Goal: Transaction & Acquisition: Book appointment/travel/reservation

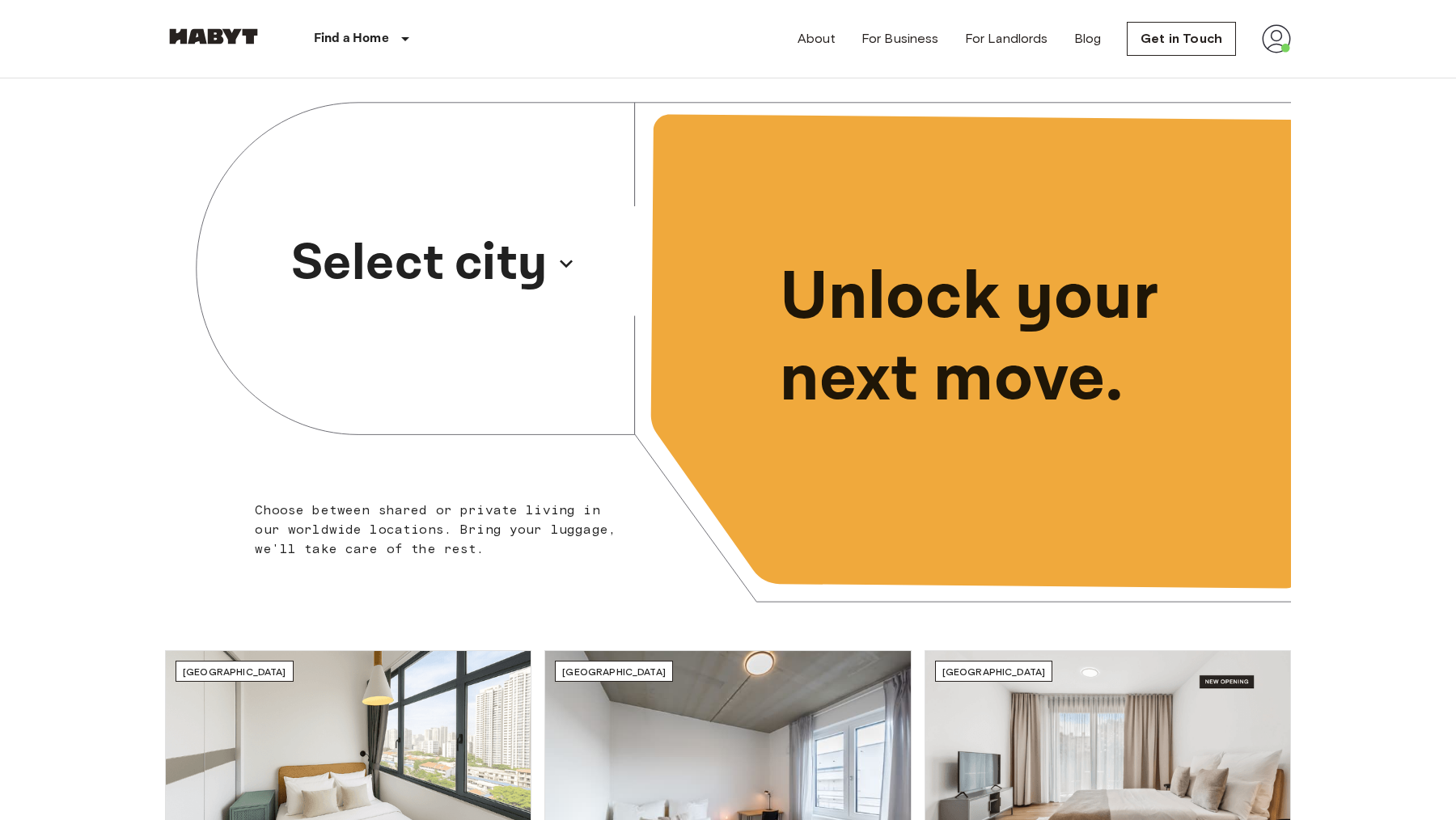
click at [518, 278] on p "Select city" at bounding box center [419, 264] width 256 height 78
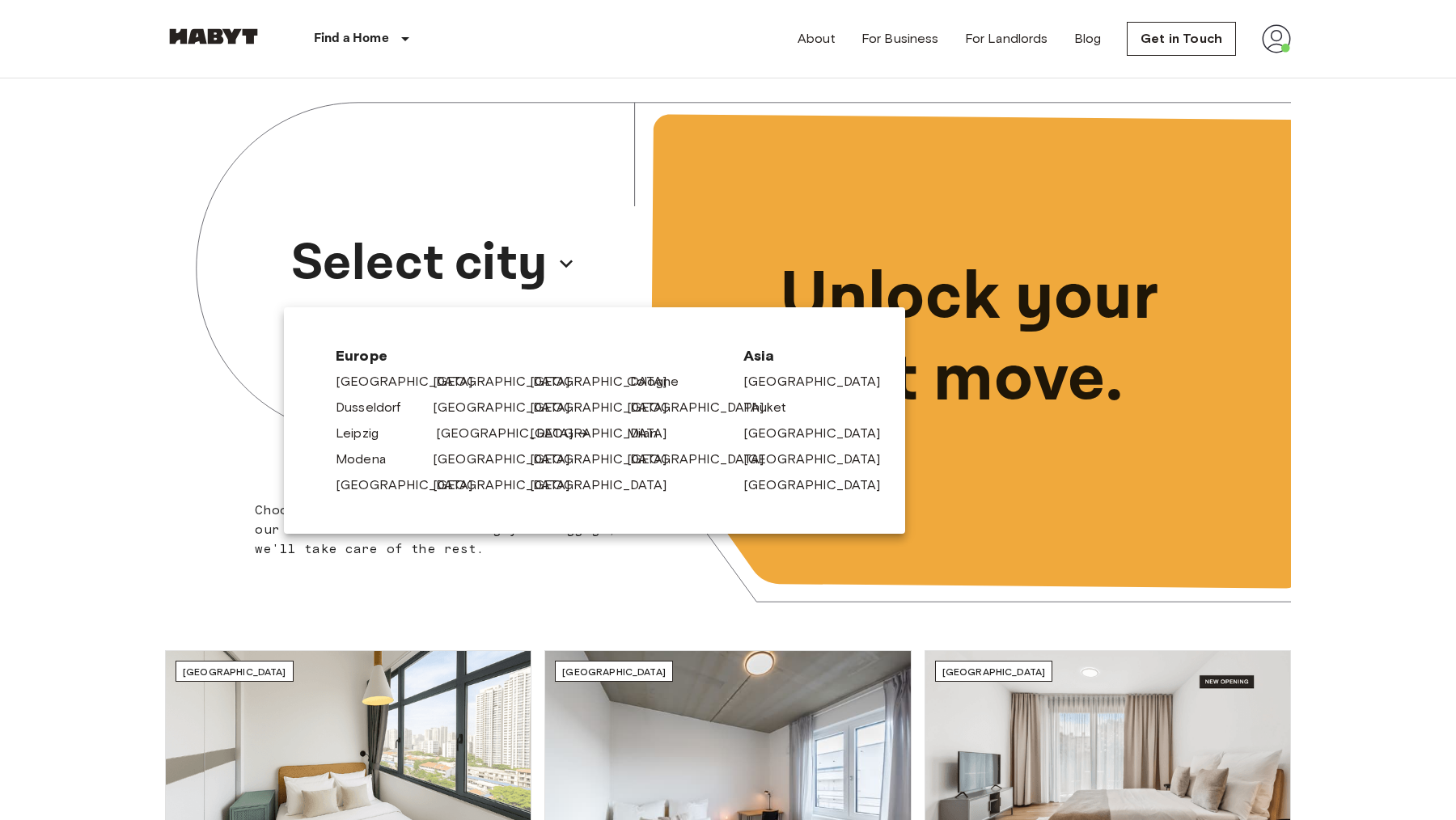
click at [471, 440] on link "[GEOGRAPHIC_DATA]" at bounding box center [512, 433] width 153 height 20
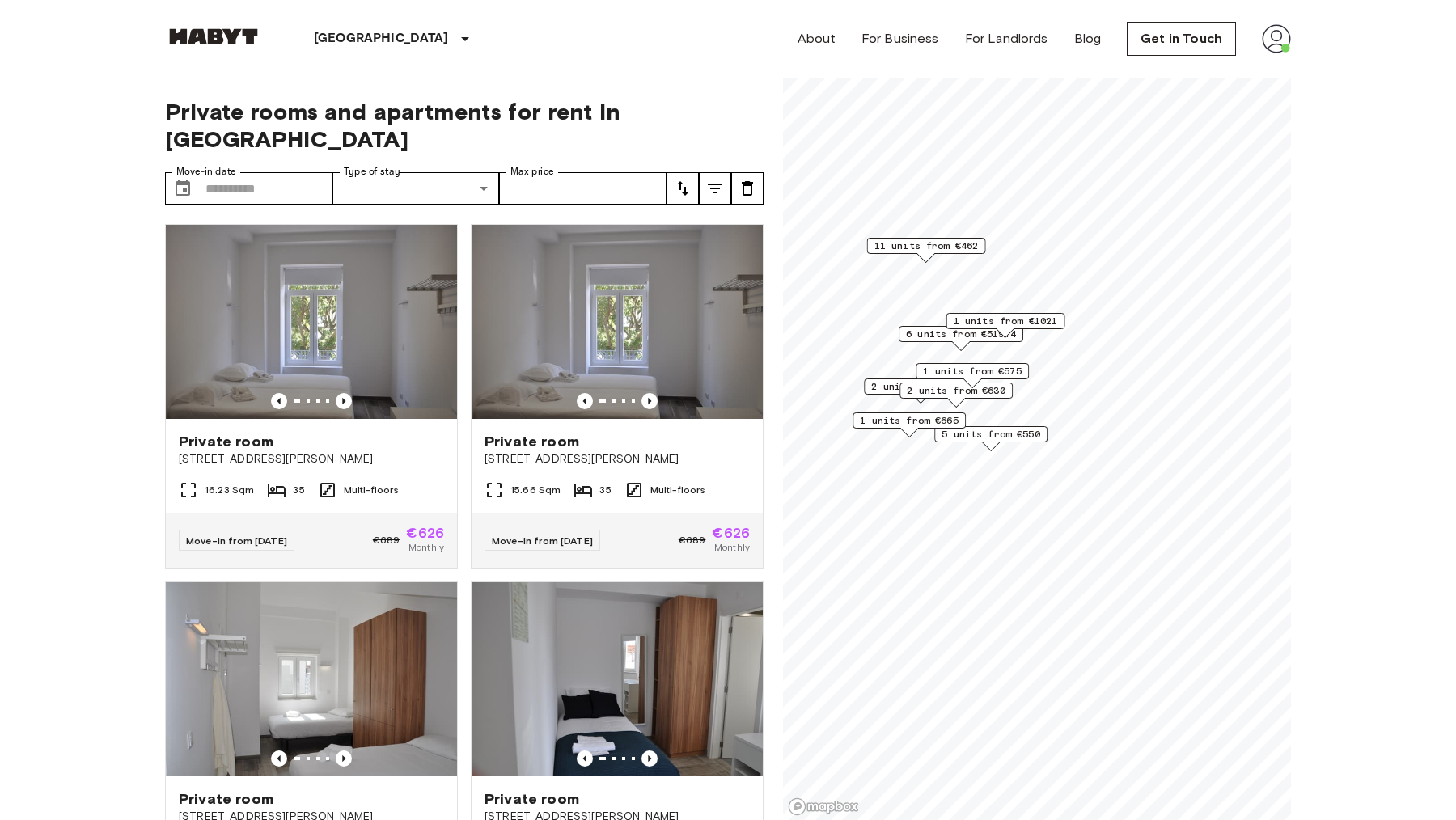
click at [967, 370] on span "1 units from €575" at bounding box center [972, 371] width 98 height 15
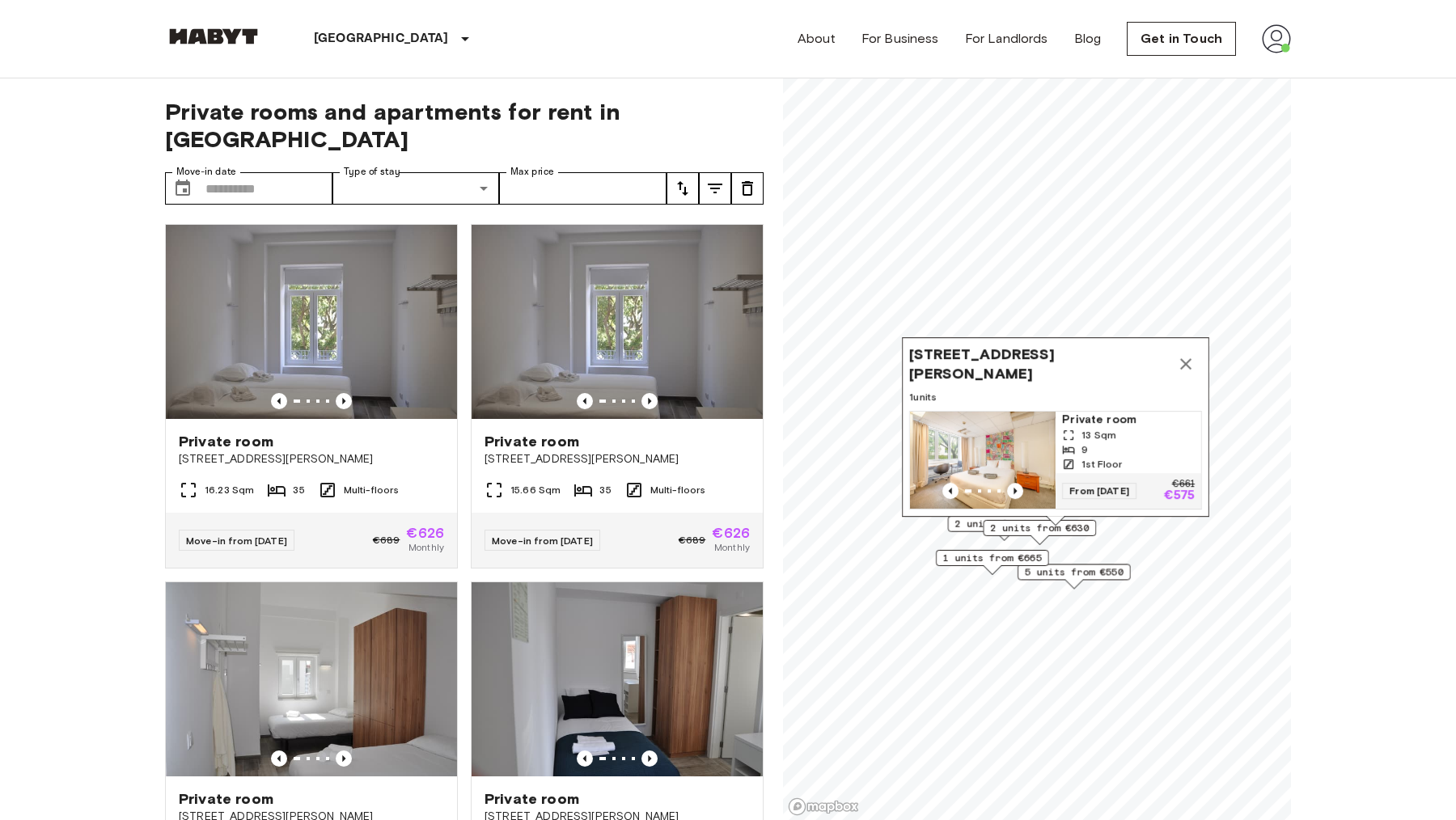
drag, startPoint x: 977, startPoint y: 441, endPoint x: 1061, endPoint y: 579, distance: 161.6
click at [1061, 579] on span "5 units from €550" at bounding box center [1074, 572] width 98 height 15
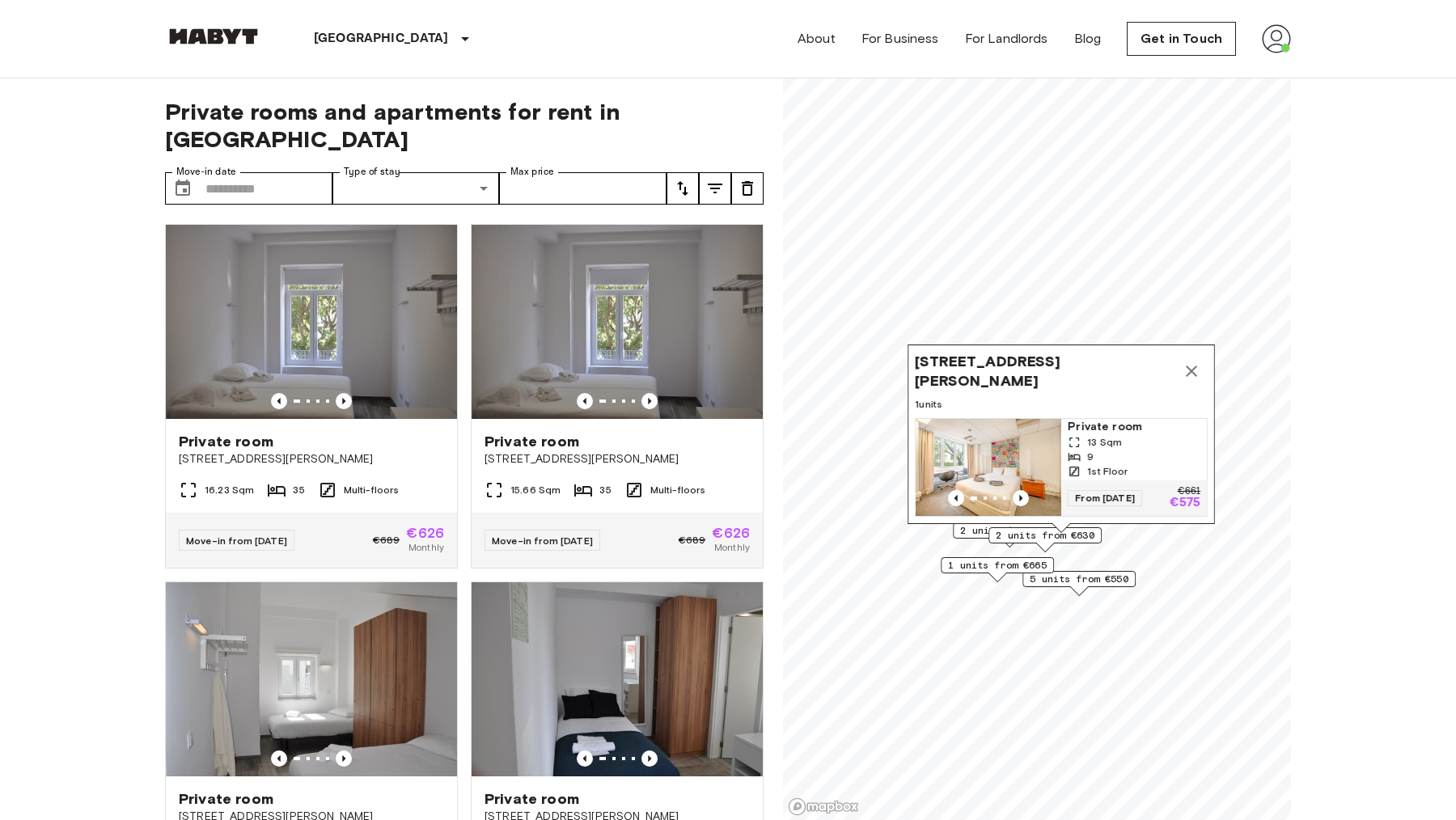
click at [1193, 371] on icon "Map marker" at bounding box center [1191, 371] width 20 height 20
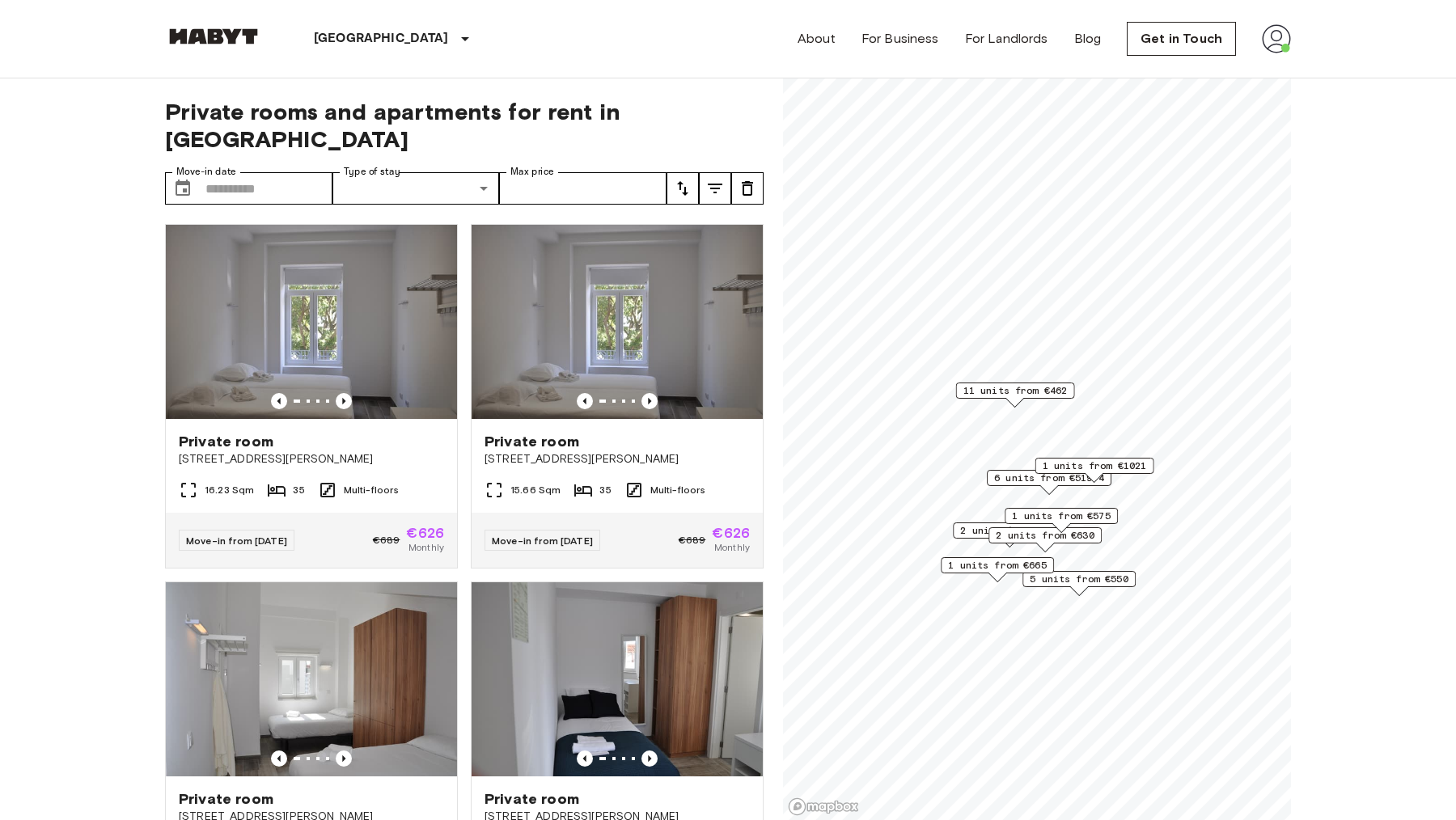
click at [1008, 472] on span "6 units from €519.4" at bounding box center [1049, 478] width 110 height 15
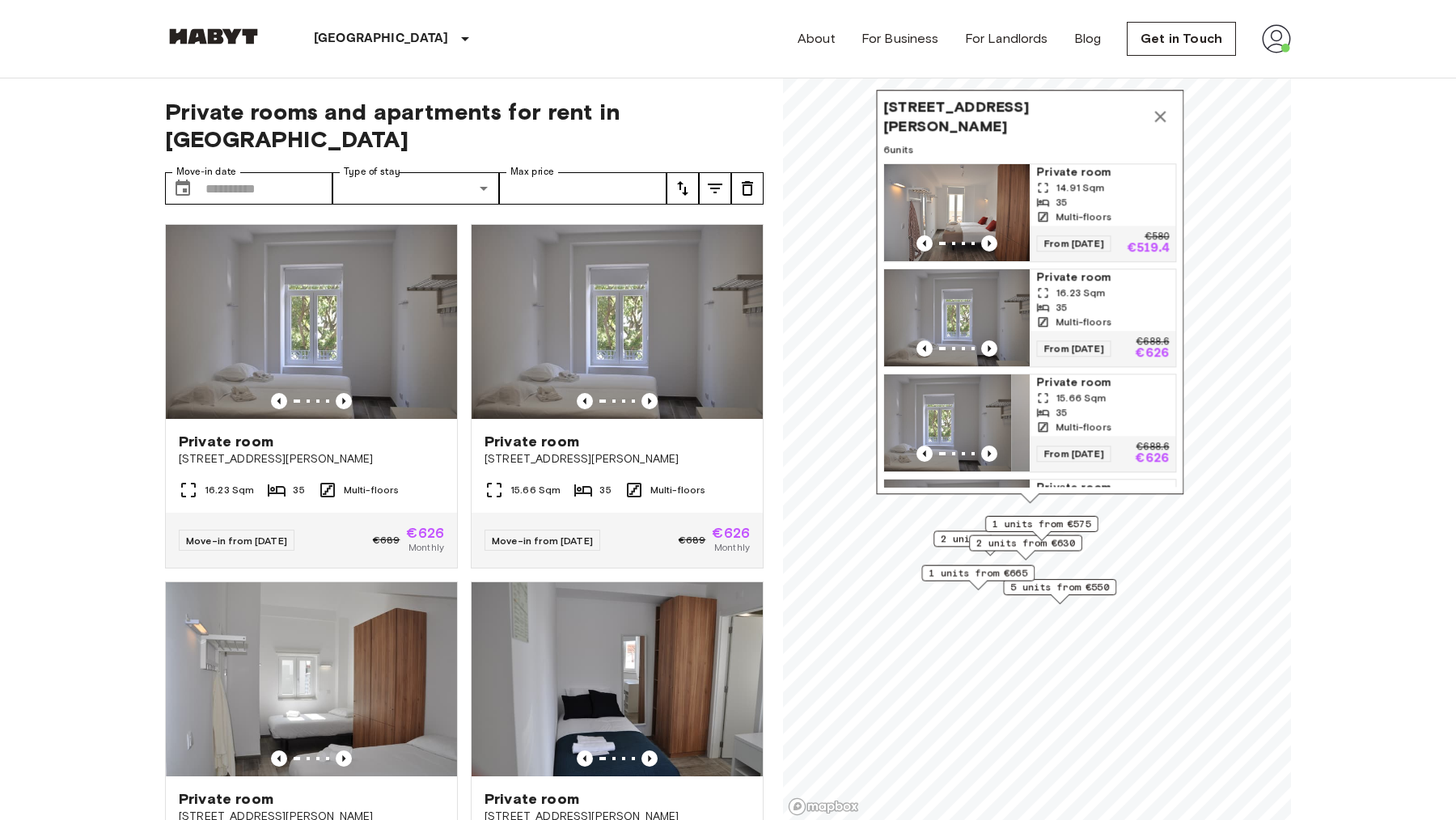
drag, startPoint x: 985, startPoint y: 387, endPoint x: 944, endPoint y: 410, distance: 47.0
click at [944, 410] on img "Map marker" at bounding box center [938, 423] width 146 height 97
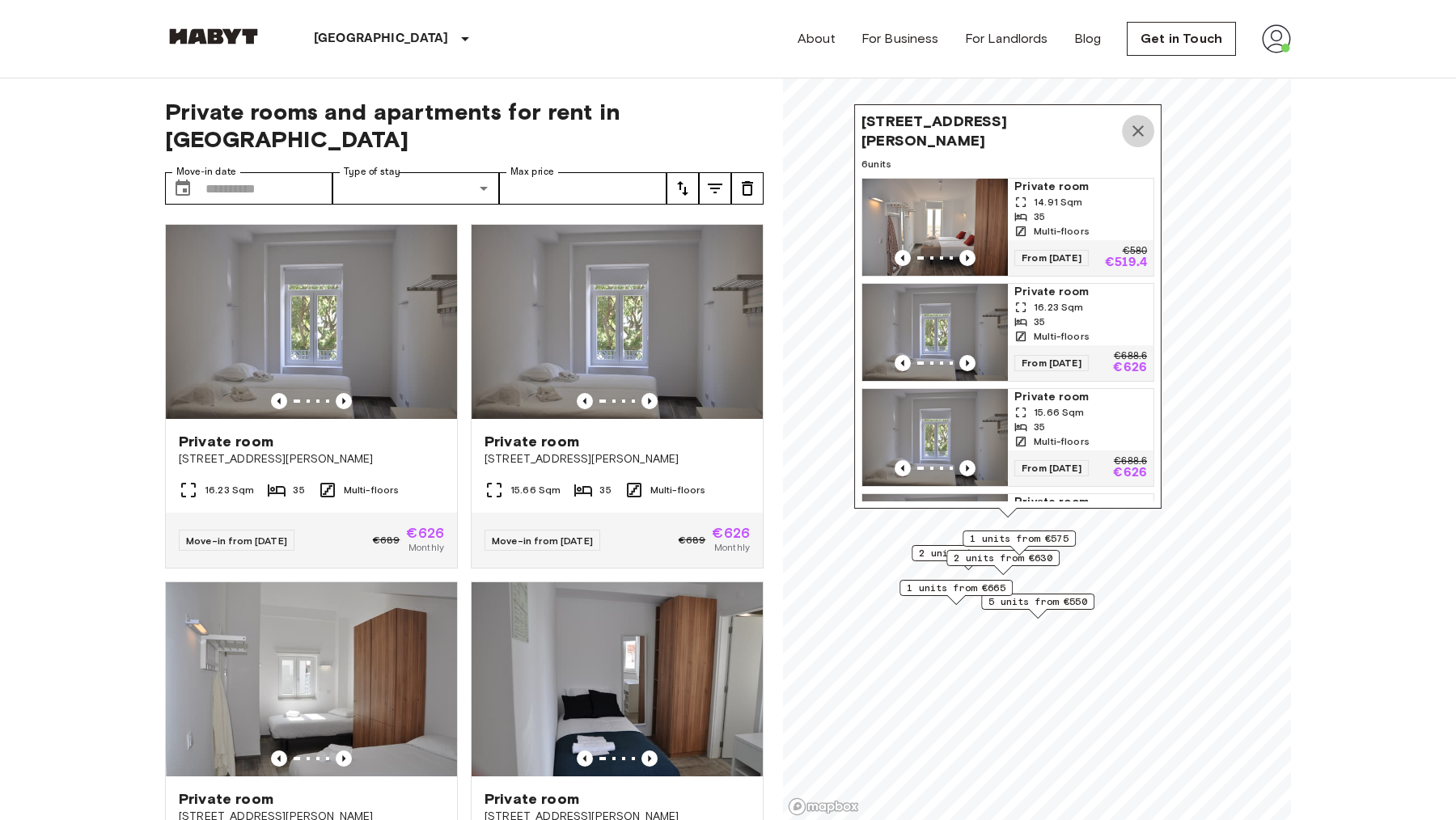
click at [1143, 135] on icon "Map marker" at bounding box center [1138, 131] width 20 height 20
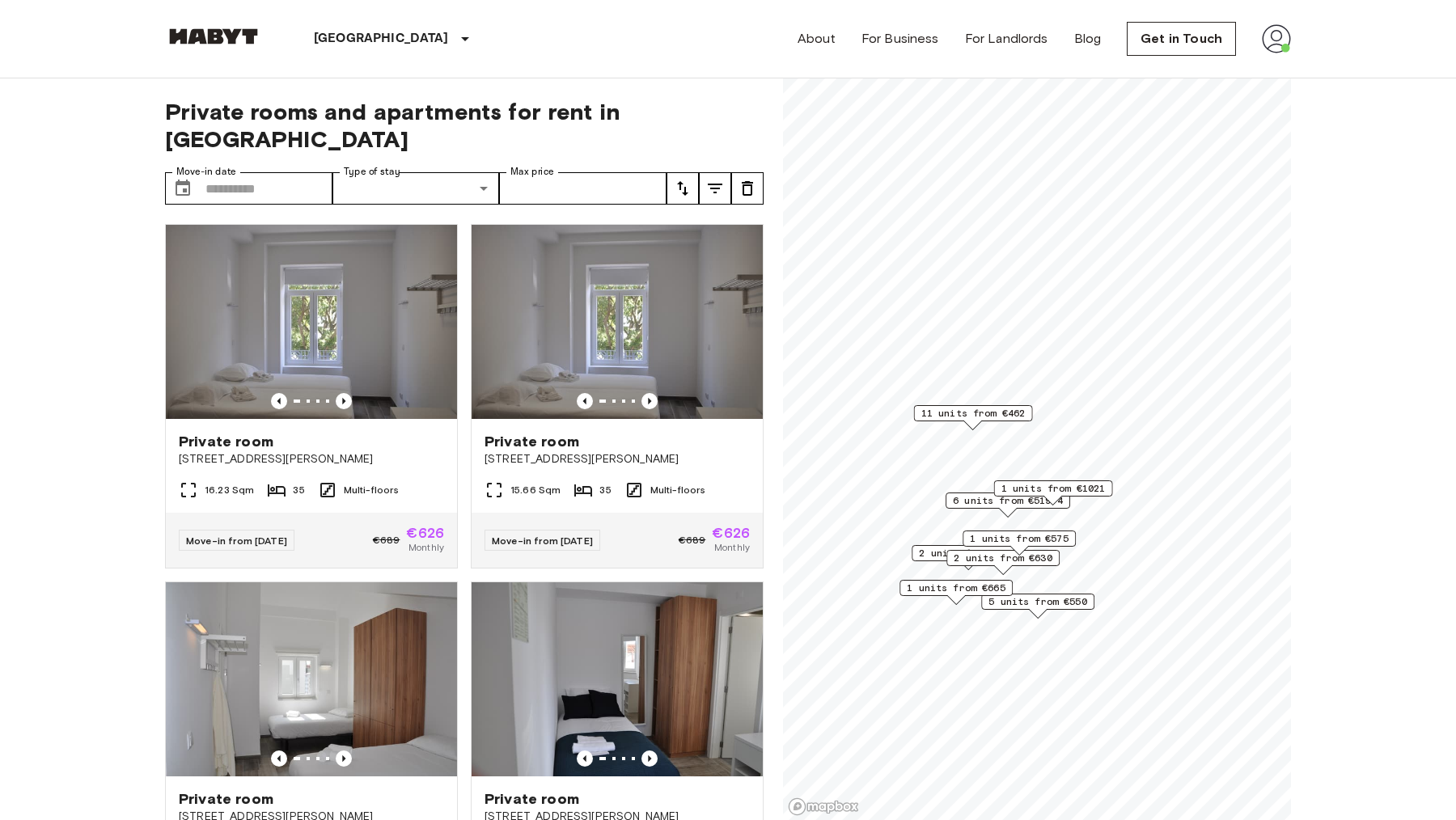
drag, startPoint x: 1095, startPoint y: 610, endPoint x: 1056, endPoint y: 491, distance: 125.2
click at [1056, 593] on div "5 units from €550" at bounding box center [1038, 605] width 113 height 25
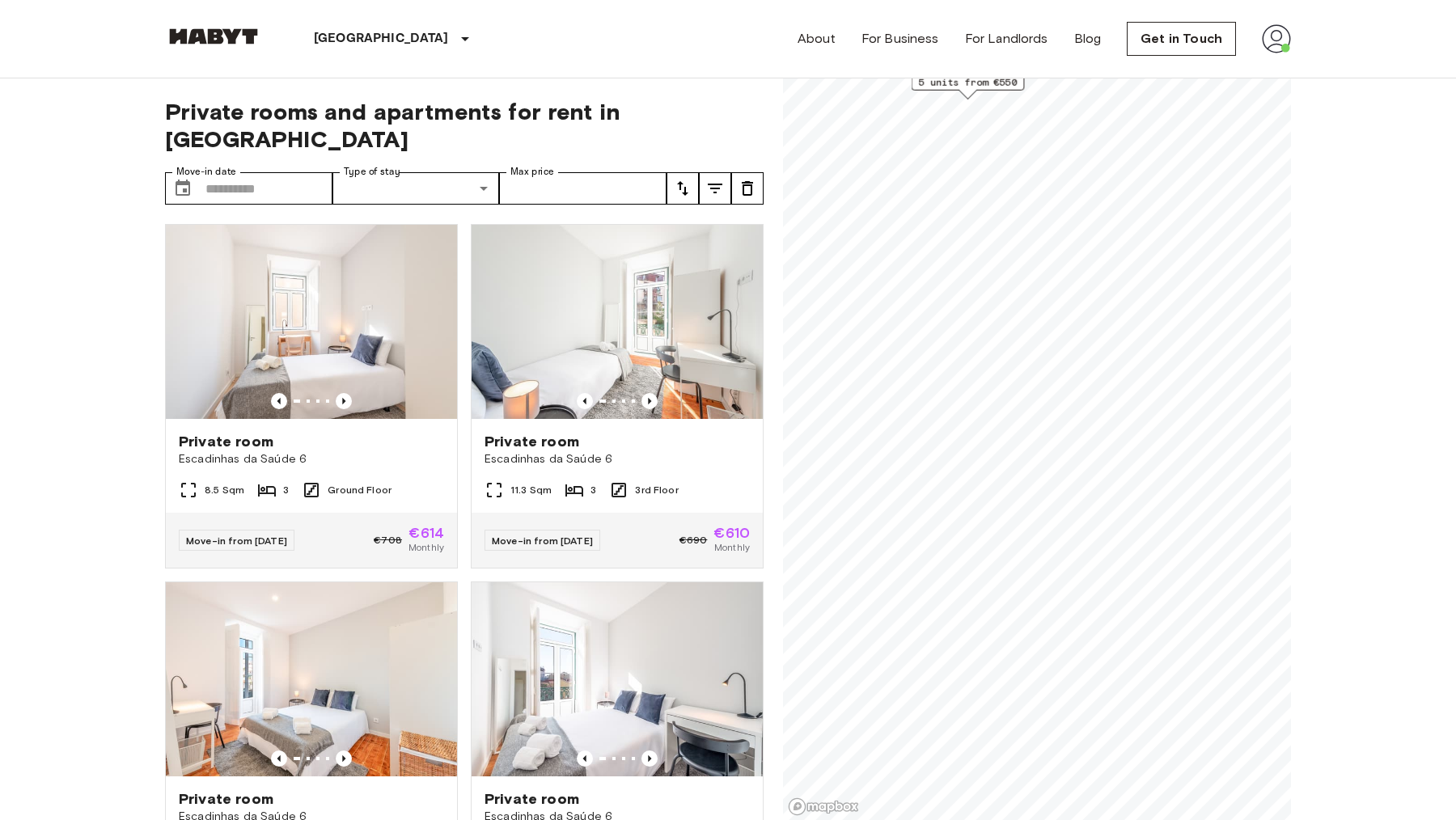
scroll to position [9, 0]
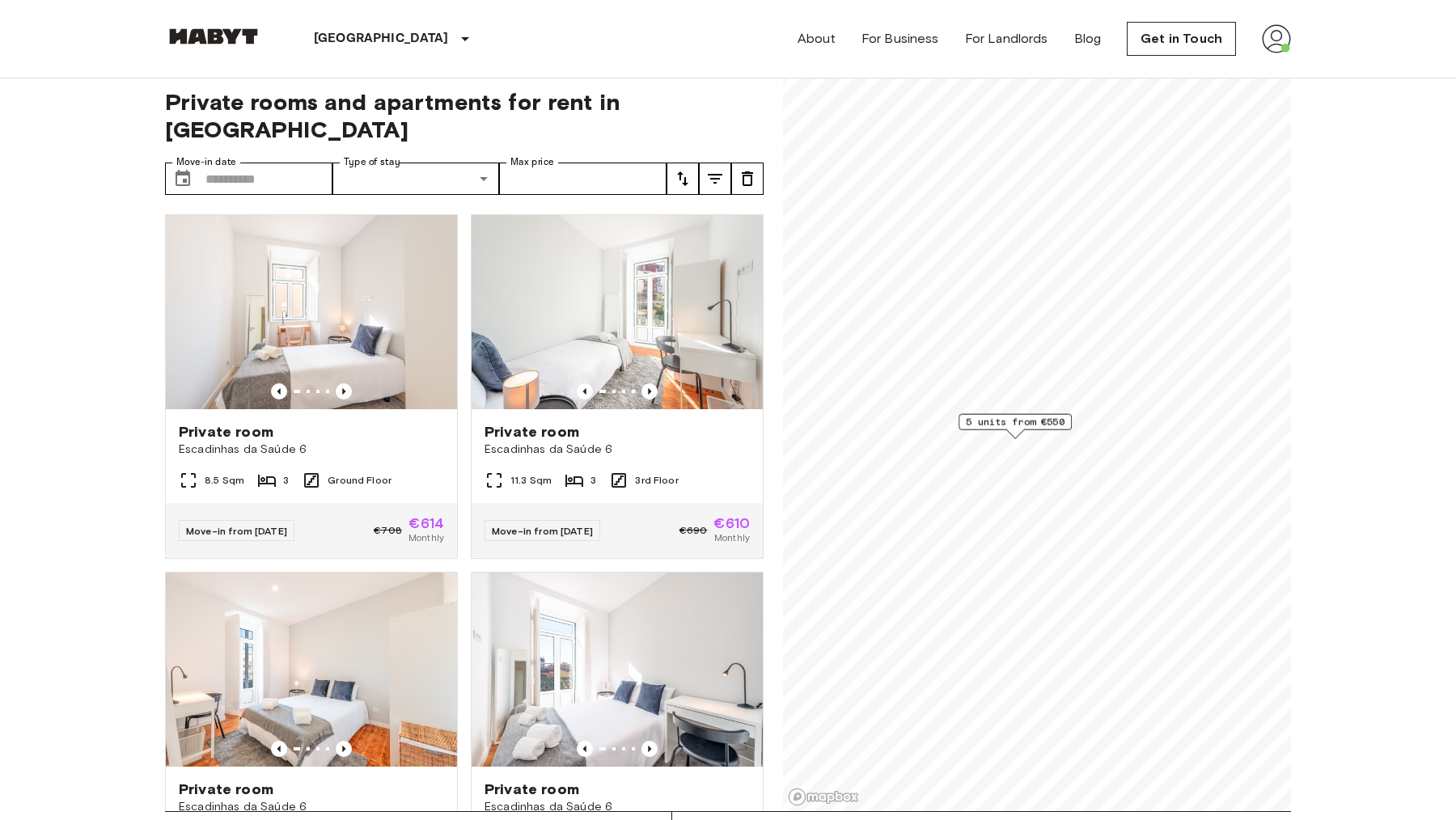
click at [1077, 69] on div "5 units from €550" at bounding box center [1037, 69] width 508 height 0
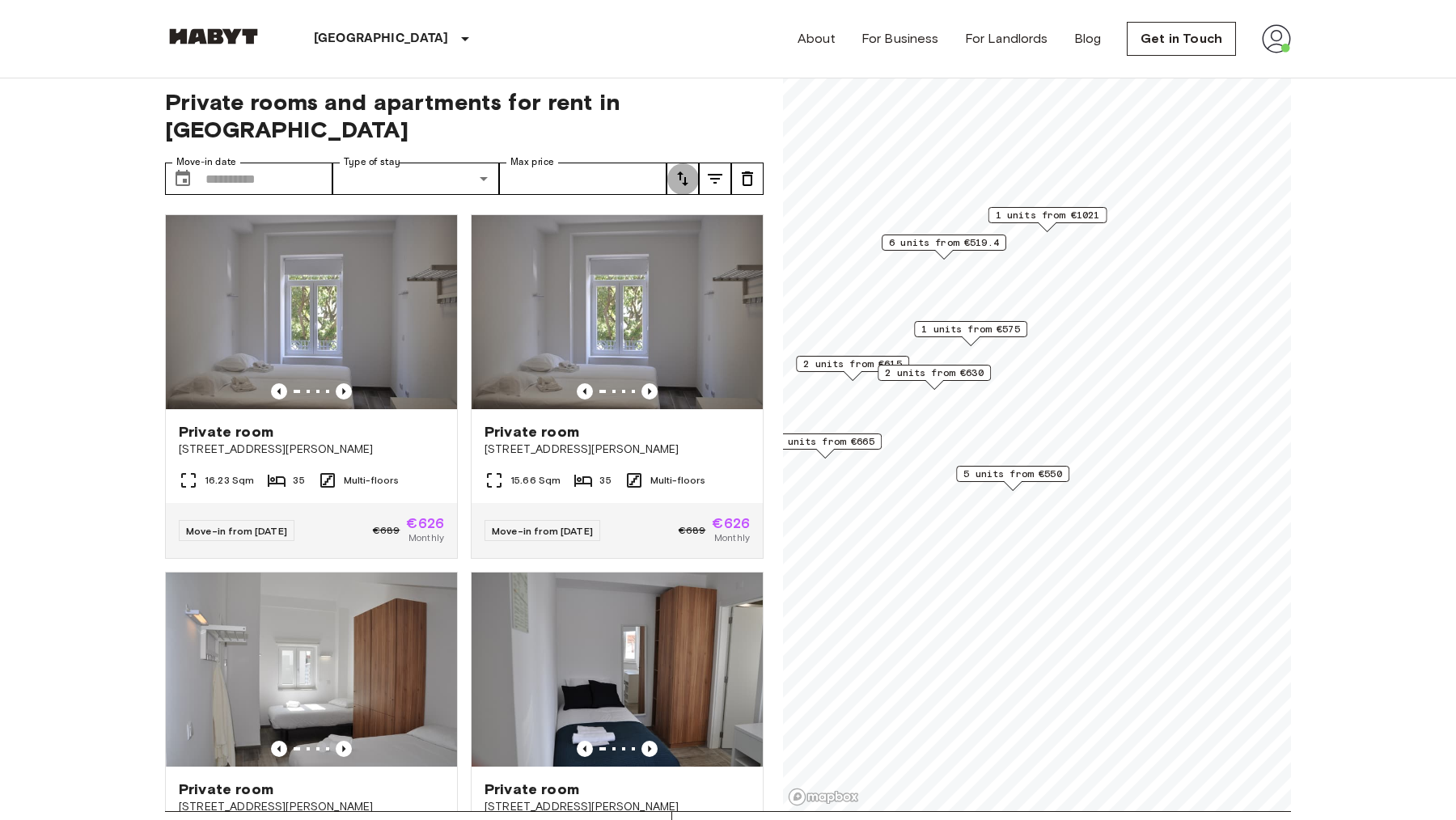
click at [678, 169] on icon "tune" at bounding box center [682, 178] width 20 height 20
click at [703, 158] on div at bounding box center [728, 410] width 1456 height 820
click at [717, 169] on icon "tune" at bounding box center [715, 178] width 20 height 20
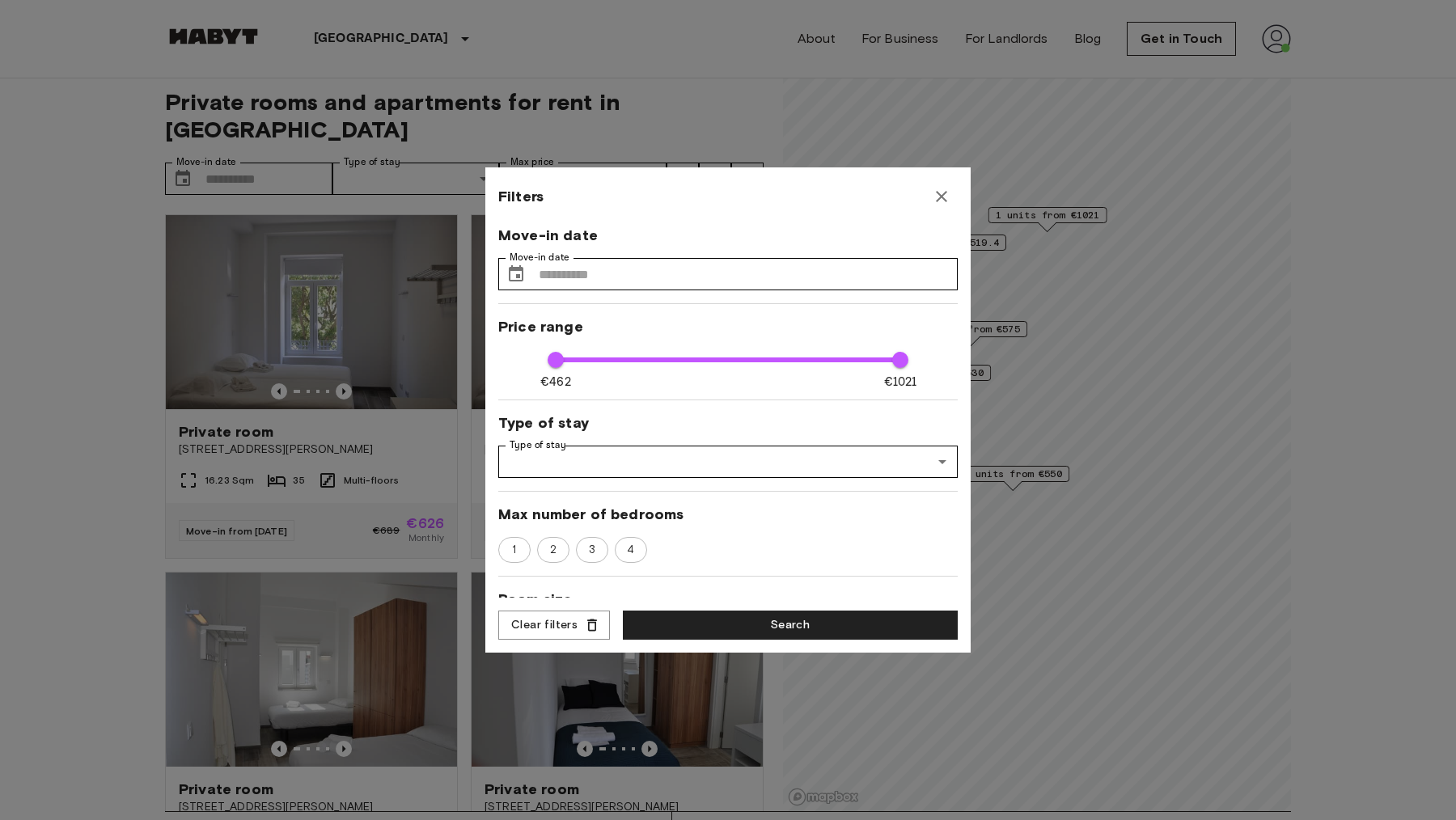
click at [944, 195] on icon "button" at bounding box center [941, 196] width 11 height 11
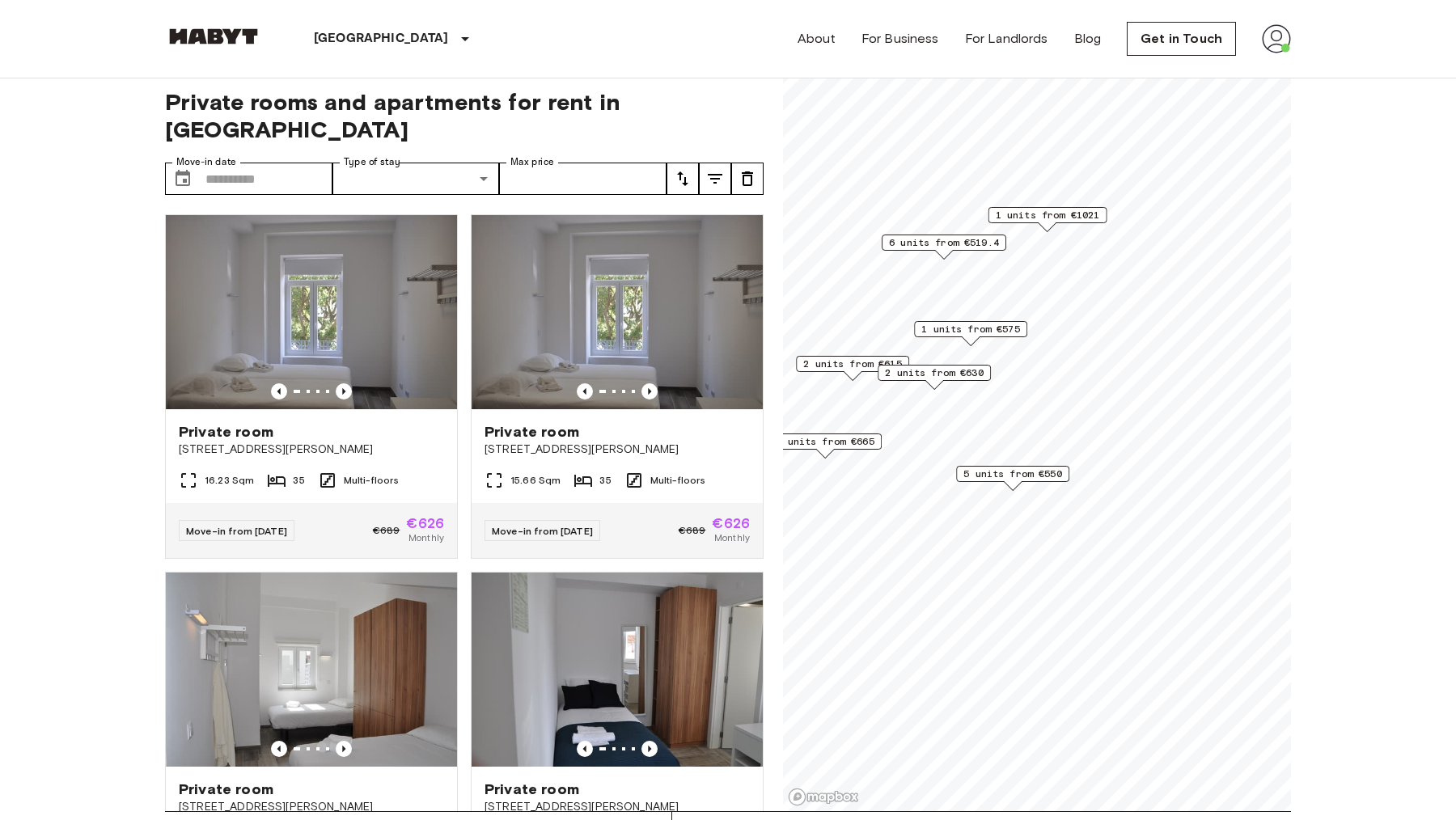
click at [733, 163] on button "tune" at bounding box center [747, 178] width 33 height 33
click at [719, 169] on icon "tune" at bounding box center [715, 178] width 20 height 20
